Goal: Information Seeking & Learning: Learn about a topic

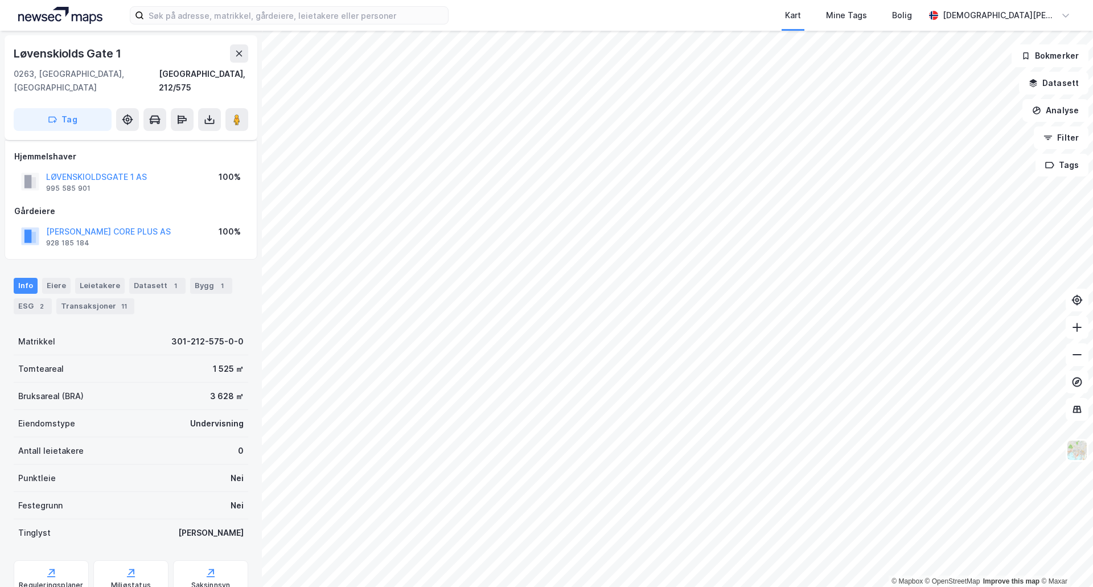
scroll to position [33, 0]
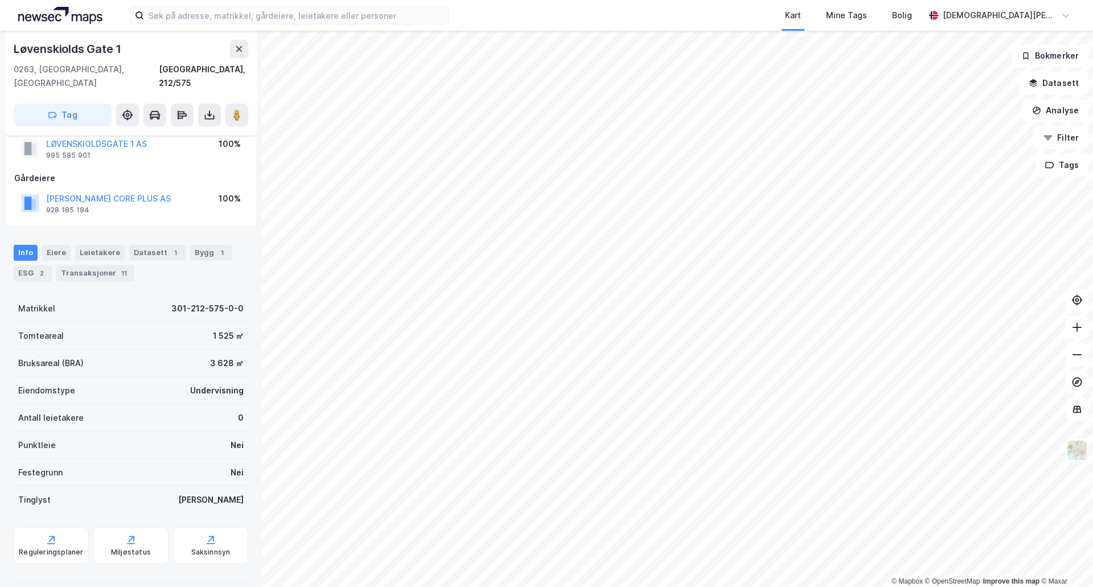
click at [166, 231] on div "Info [PERSON_NAME] Datasett 1 Bygg 1 ESG 2 Transaksjoner 11" at bounding box center [131, 258] width 262 height 55
click at [158, 245] on div "Datasett 1" at bounding box center [157, 253] width 56 height 16
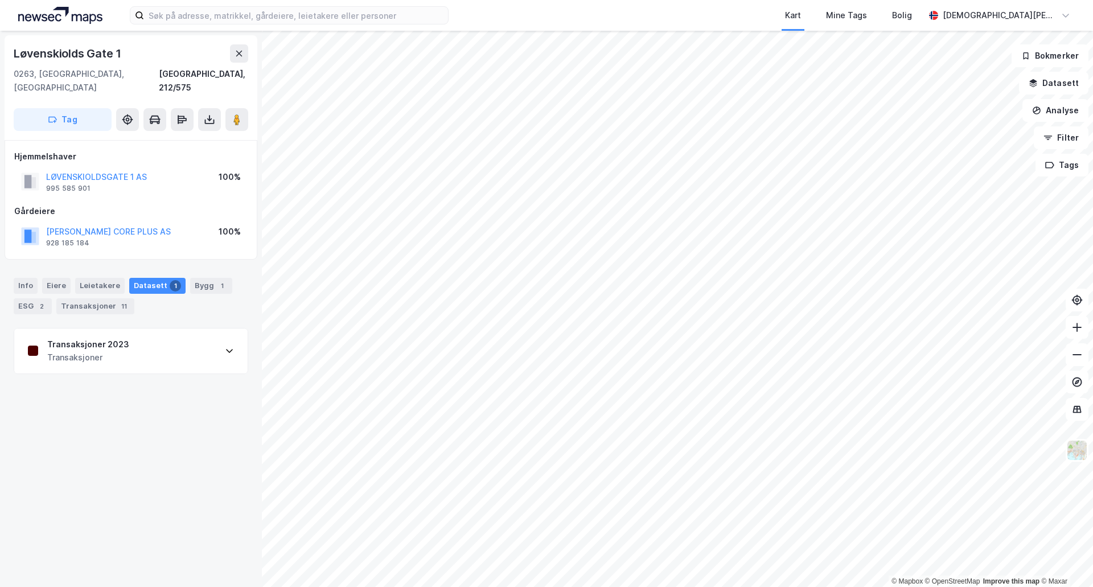
click at [168, 349] on div "Transaksjoner 2023 Transaksjoner" at bounding box center [130, 351] width 233 height 46
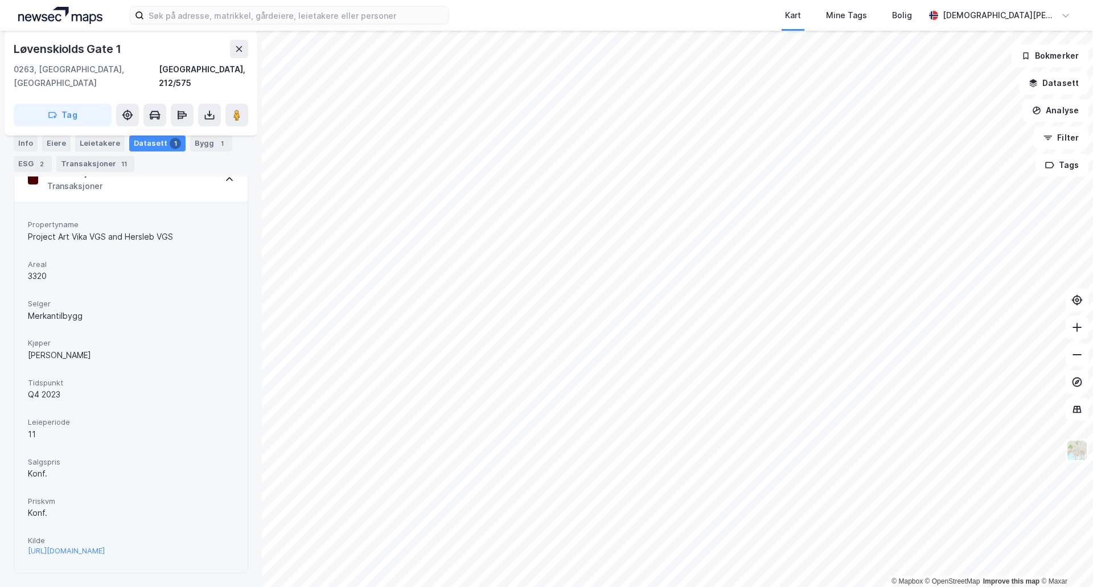
scroll to position [178, 0]
click at [216, 147] on div "1" at bounding box center [221, 143] width 11 height 11
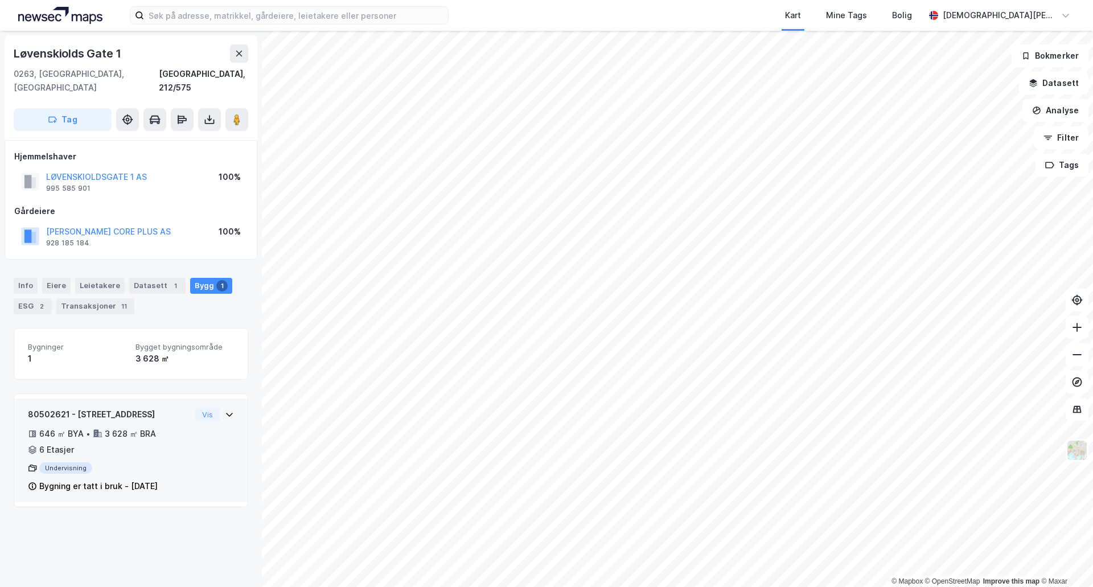
click at [209, 442] on div "80502621 - Løvenskiolds gate 1 646 ㎡ BYA • 3 628 ㎡ BRA • 6 Etasjer Undervisning…" at bounding box center [131, 454] width 206 height 94
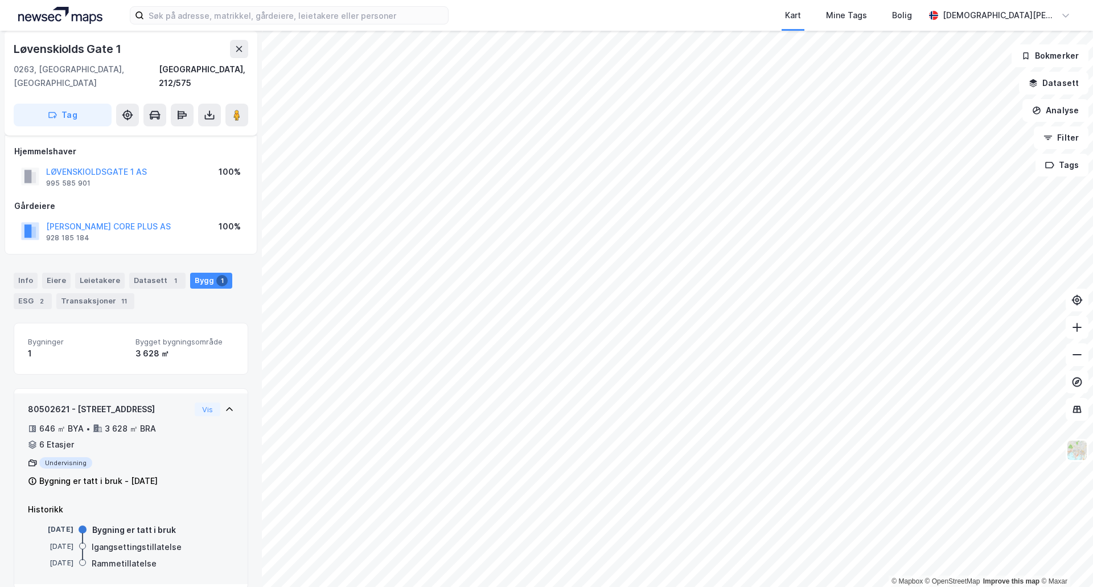
scroll to position [7, 0]
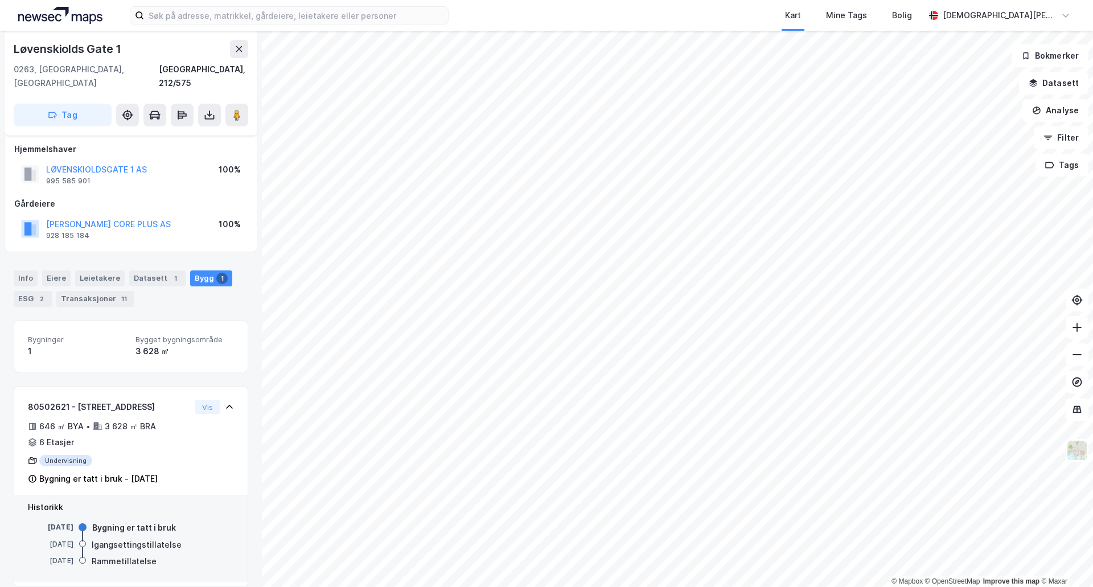
click at [110, 275] on div "Info [PERSON_NAME] Datasett 1 Bygg 1 ESG 2 Transaksjoner 11" at bounding box center [131, 288] width 234 height 36
click at [17, 291] on div "ESG 2" at bounding box center [33, 299] width 38 height 16
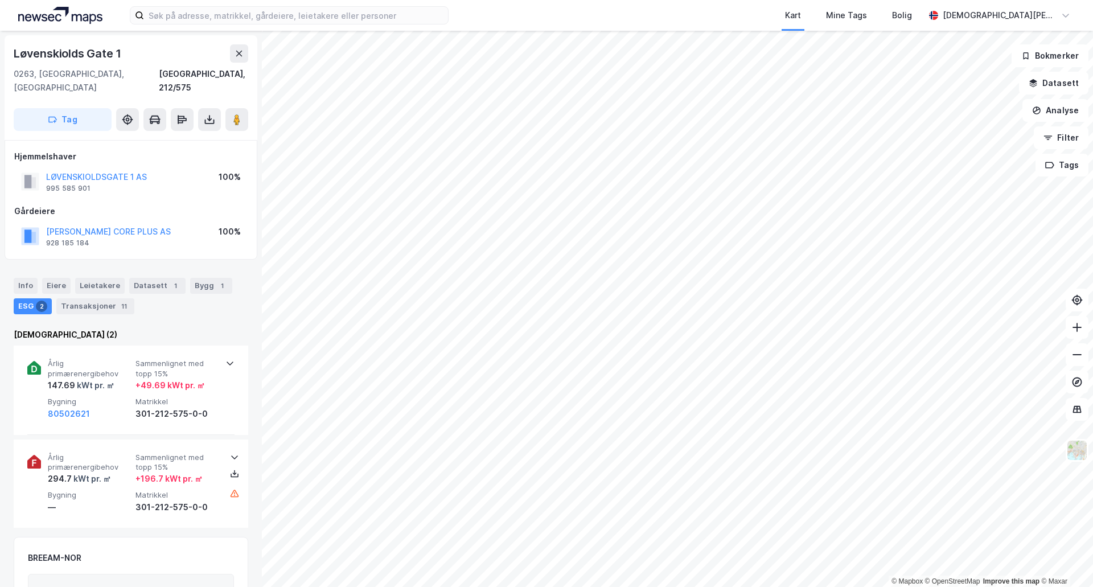
drag, startPoint x: 130, startPoint y: 311, endPoint x: 110, endPoint y: 307, distance: 20.2
click at [128, 310] on div "Info Eiere Leietakere Datasett 1 Bygg 1 ESG 2 Transaksjoner 11 Enova (2) Årlig …" at bounding box center [131, 521] width 234 height 514
click at [110, 304] on div "Info [PERSON_NAME] Datasett 1 Bygg 1 ESG 2 Transaksjoner 11" at bounding box center [131, 291] width 262 height 55
click at [107, 298] on div "Transaksjoner 11" at bounding box center [95, 306] width 78 height 16
